Goal: Information Seeking & Learning: Learn about a topic

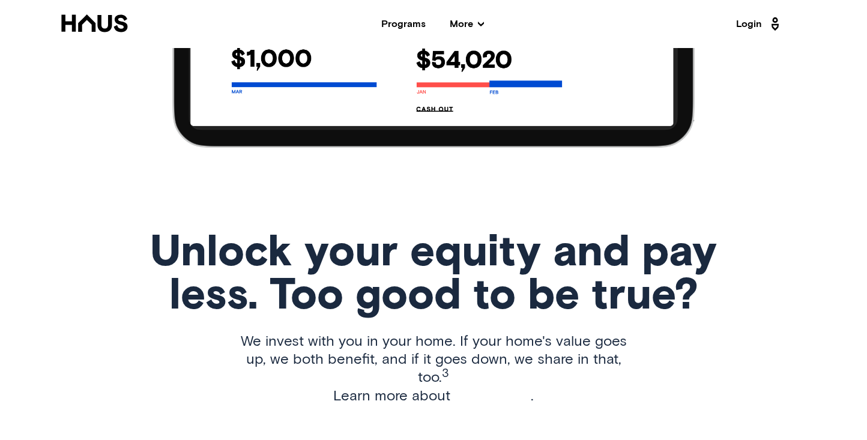
scroll to position [1551, 0]
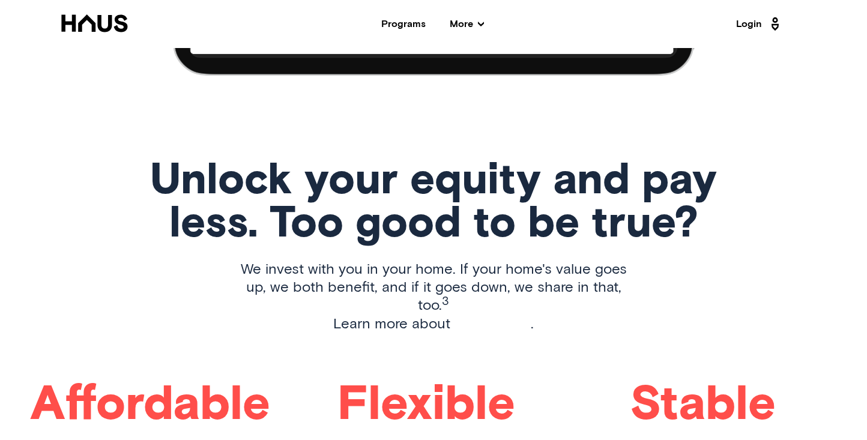
click at [464, 23] on span "More" at bounding box center [467, 24] width 34 height 10
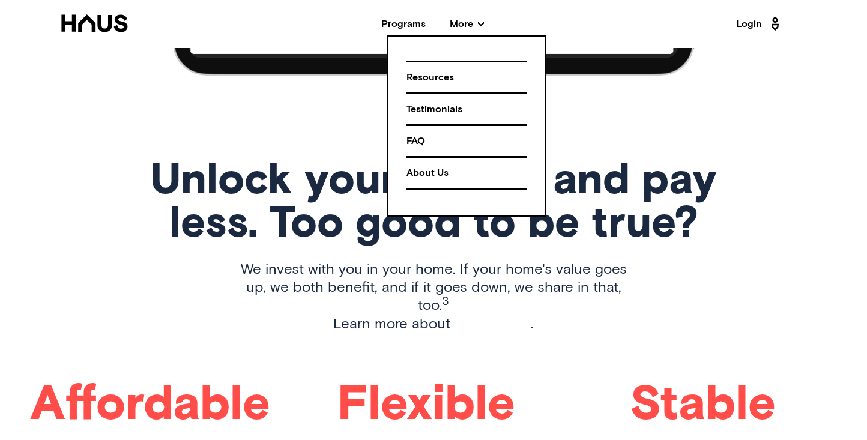
click at [445, 74] on div "Resources" at bounding box center [466, 77] width 120 height 21
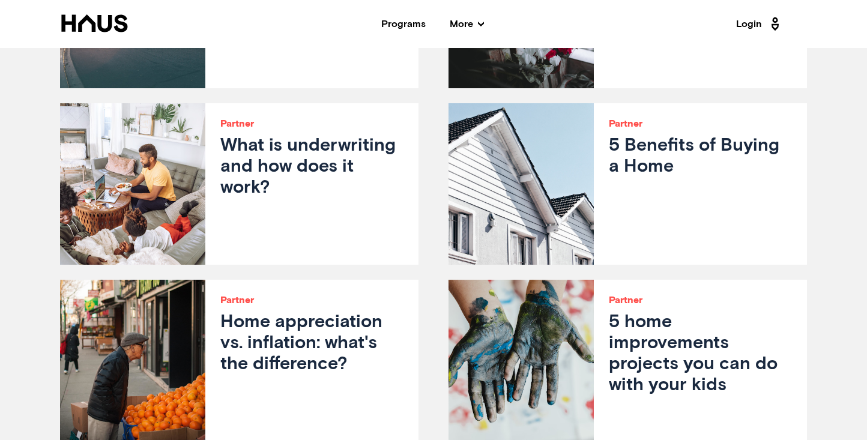
scroll to position [1854, 0]
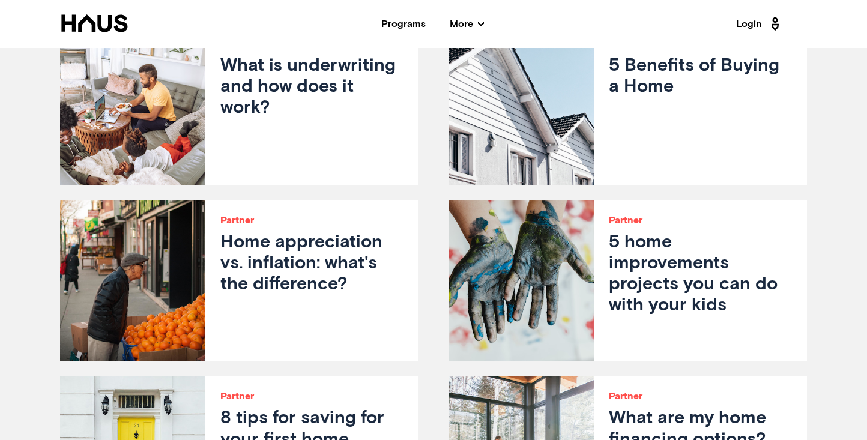
click at [372, 236] on h3 "Home appreciation vs. inflation: what's the difference?" at bounding box center [311, 264] width 183 height 64
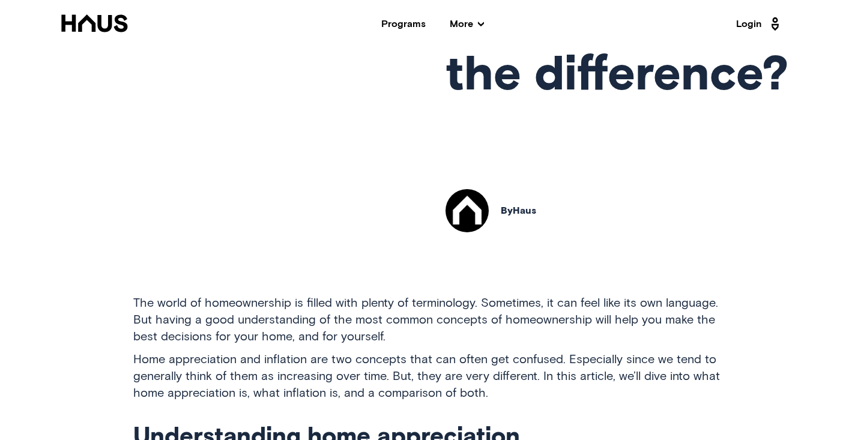
scroll to position [343, 0]
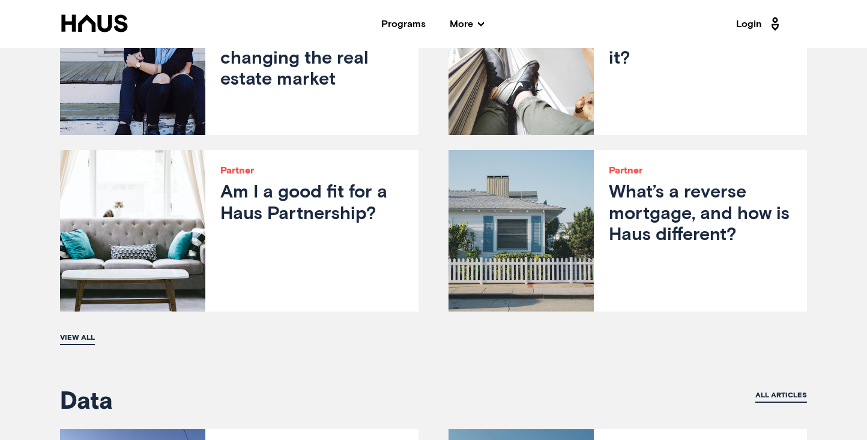
scroll to position [2610, 0]
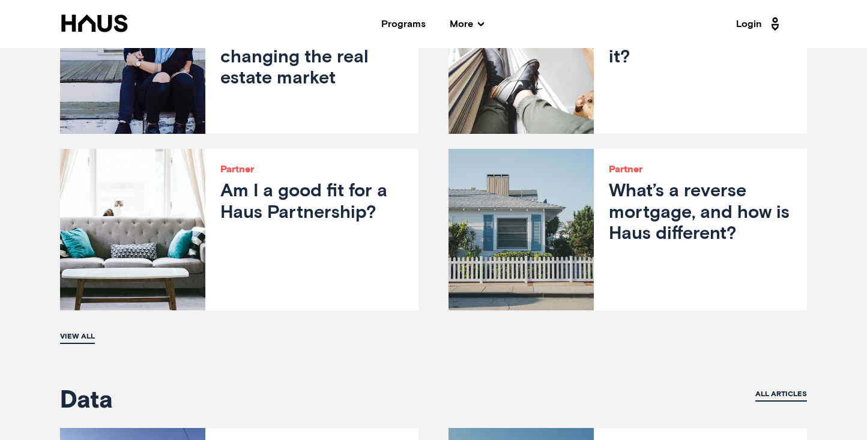
click at [88, 331] on link "View all" at bounding box center [77, 337] width 35 height 13
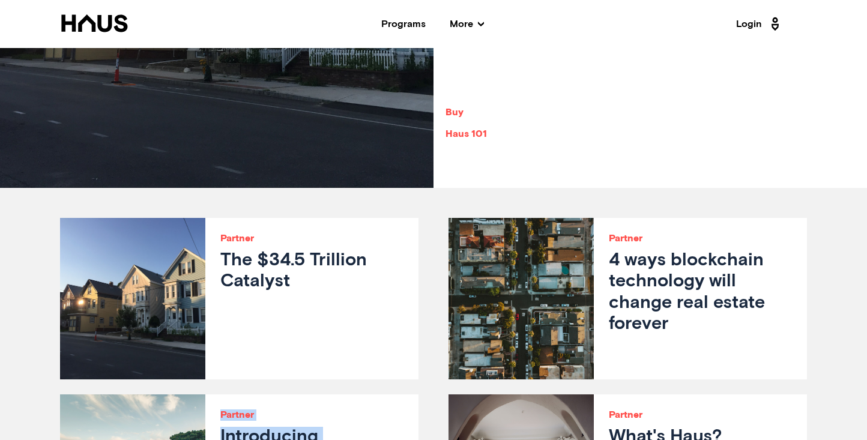
scroll to position [319, 0]
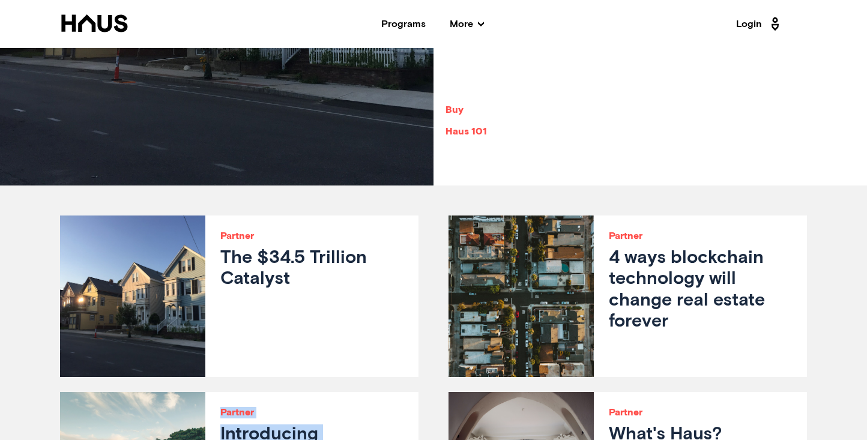
click at [504, 278] on div at bounding box center [520, 296] width 145 height 161
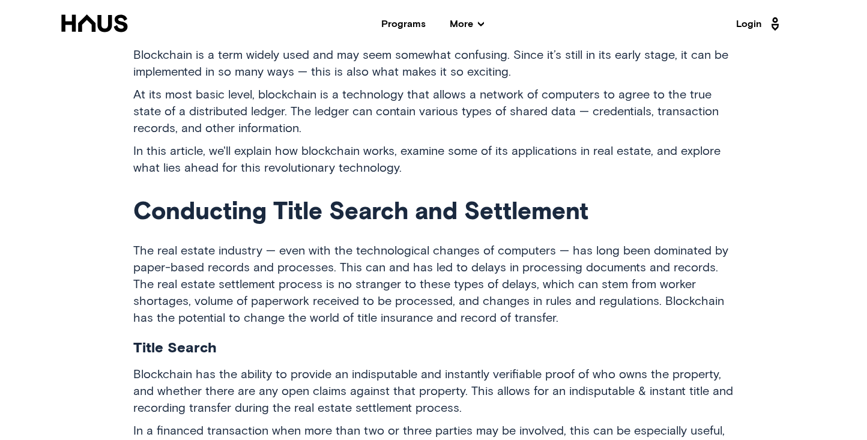
scroll to position [232, 0]
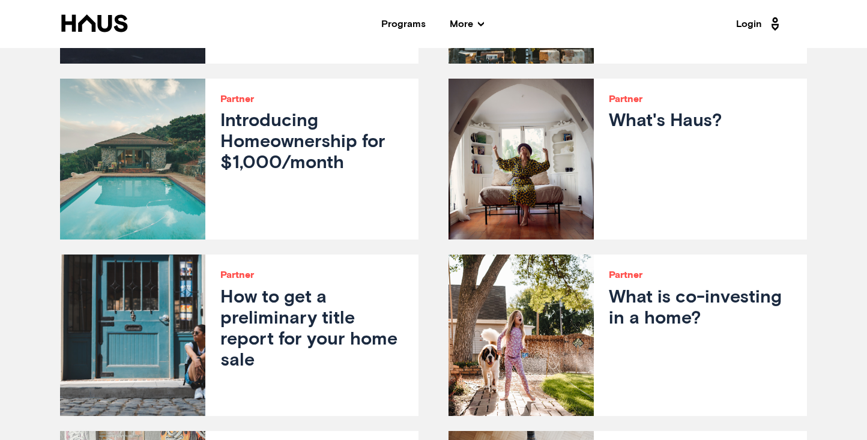
scroll to position [757, 0]
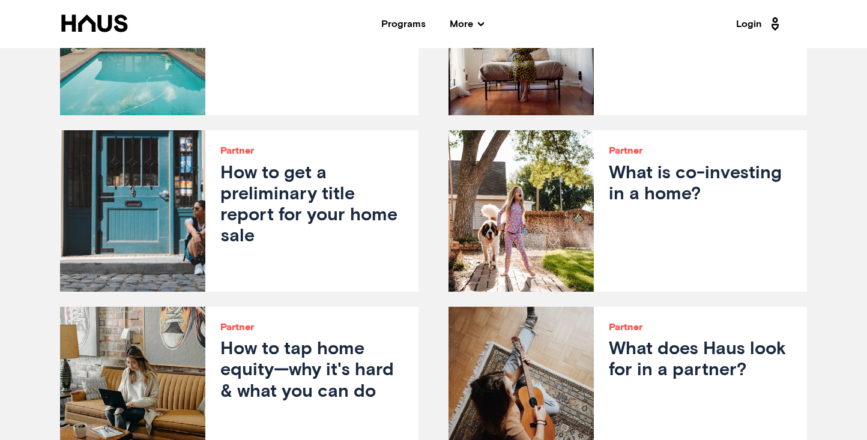
click at [507, 196] on div at bounding box center [520, 210] width 145 height 161
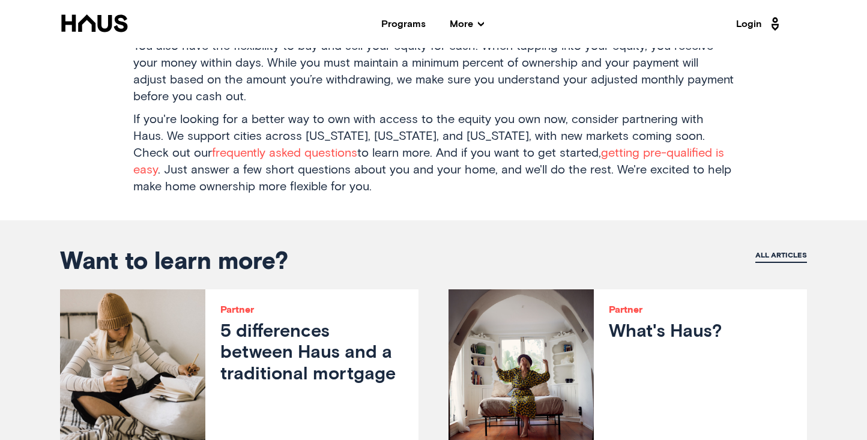
scroll to position [1041, 0]
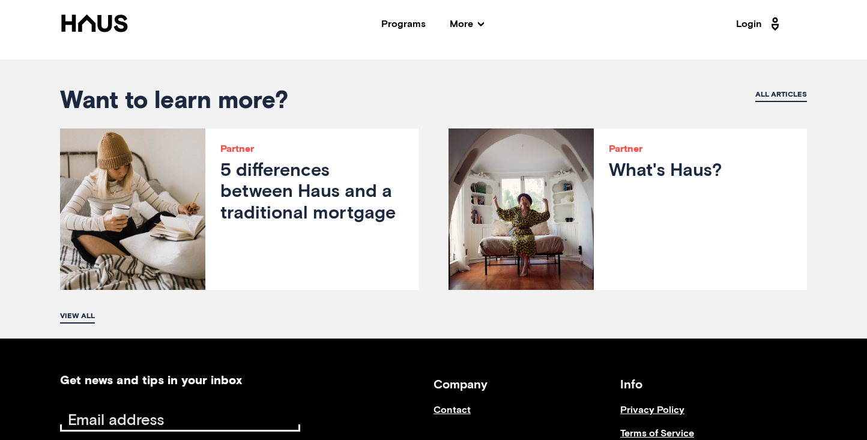
click at [92, 30] on icon at bounding box center [94, 22] width 66 height 17
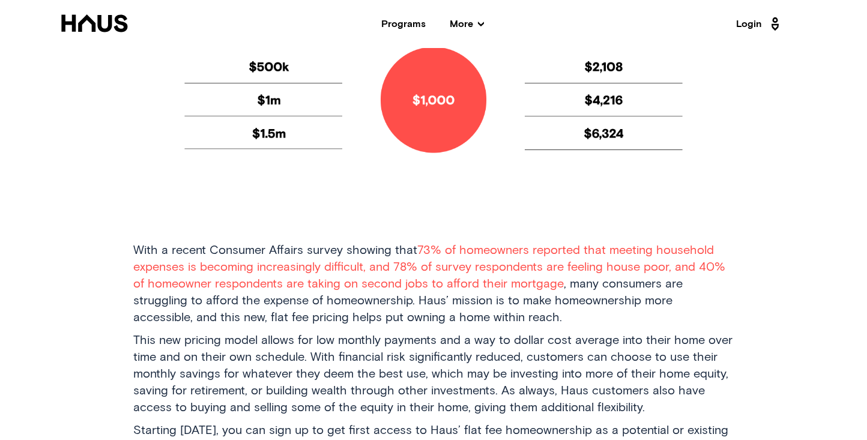
scroll to position [660, 0]
